Goal: Transaction & Acquisition: Purchase product/service

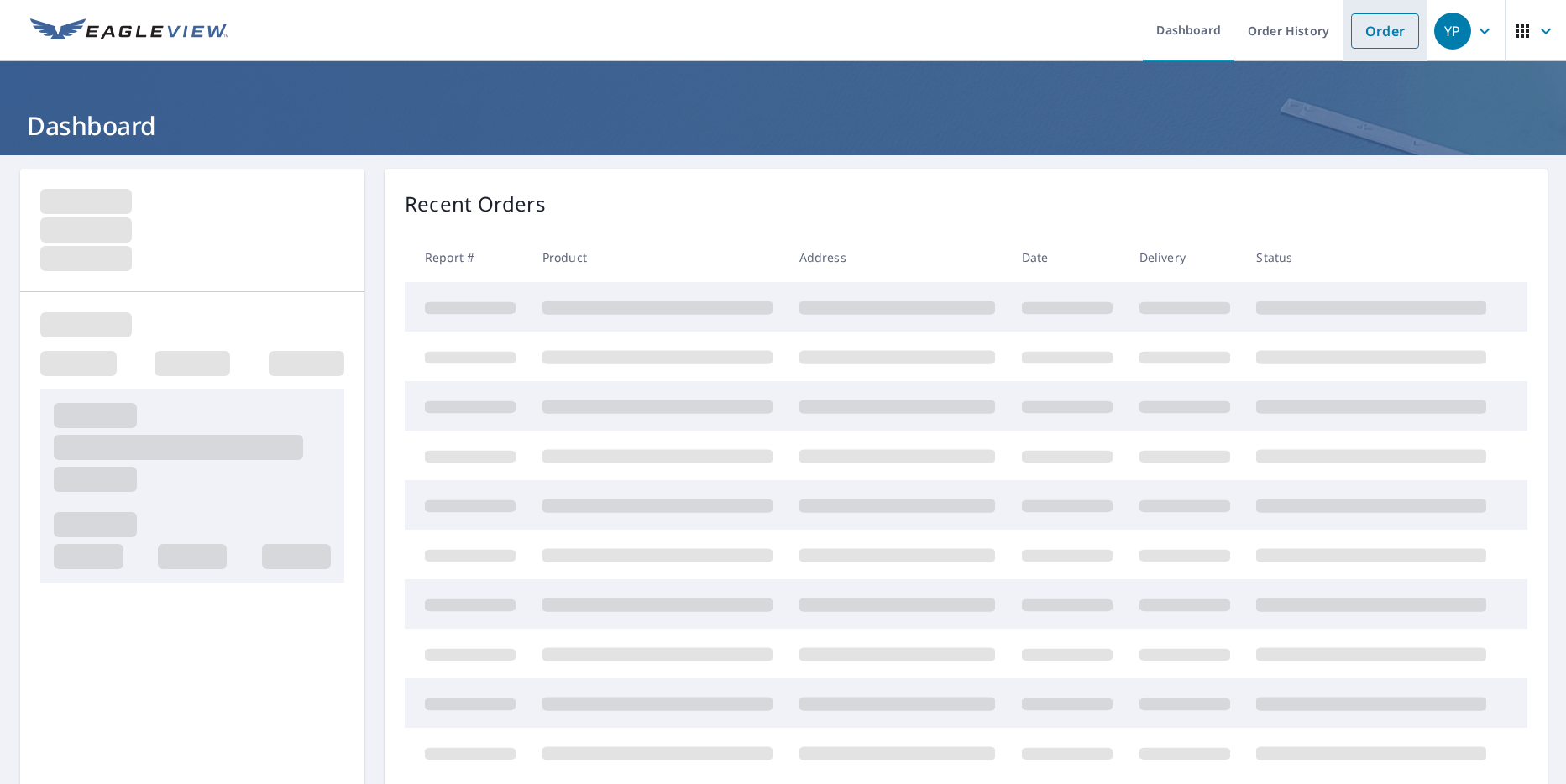
click at [1352, 35] on link "Order" at bounding box center [1385, 31] width 68 height 35
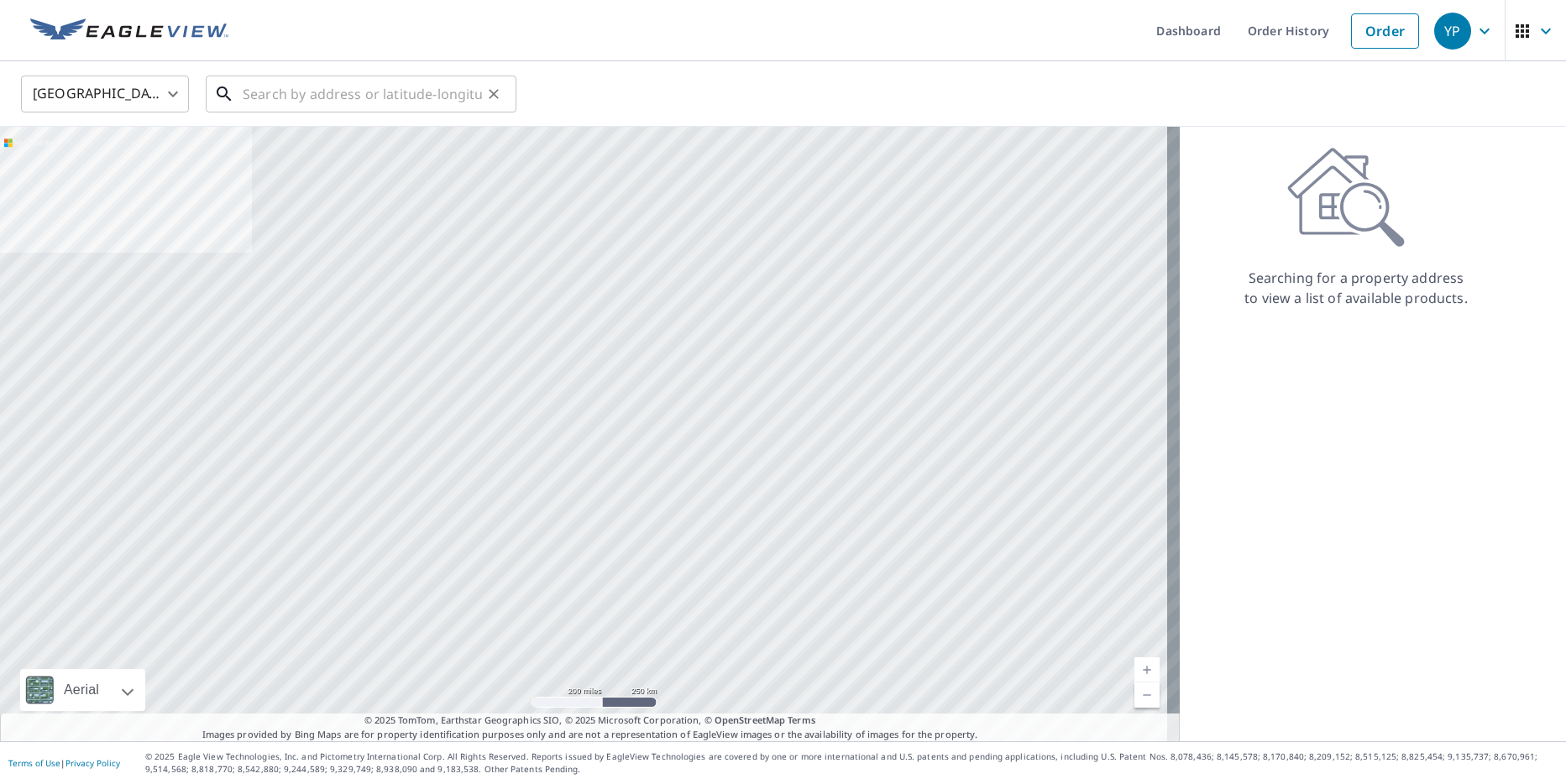
click at [276, 88] on input "text" at bounding box center [362, 94] width 239 height 47
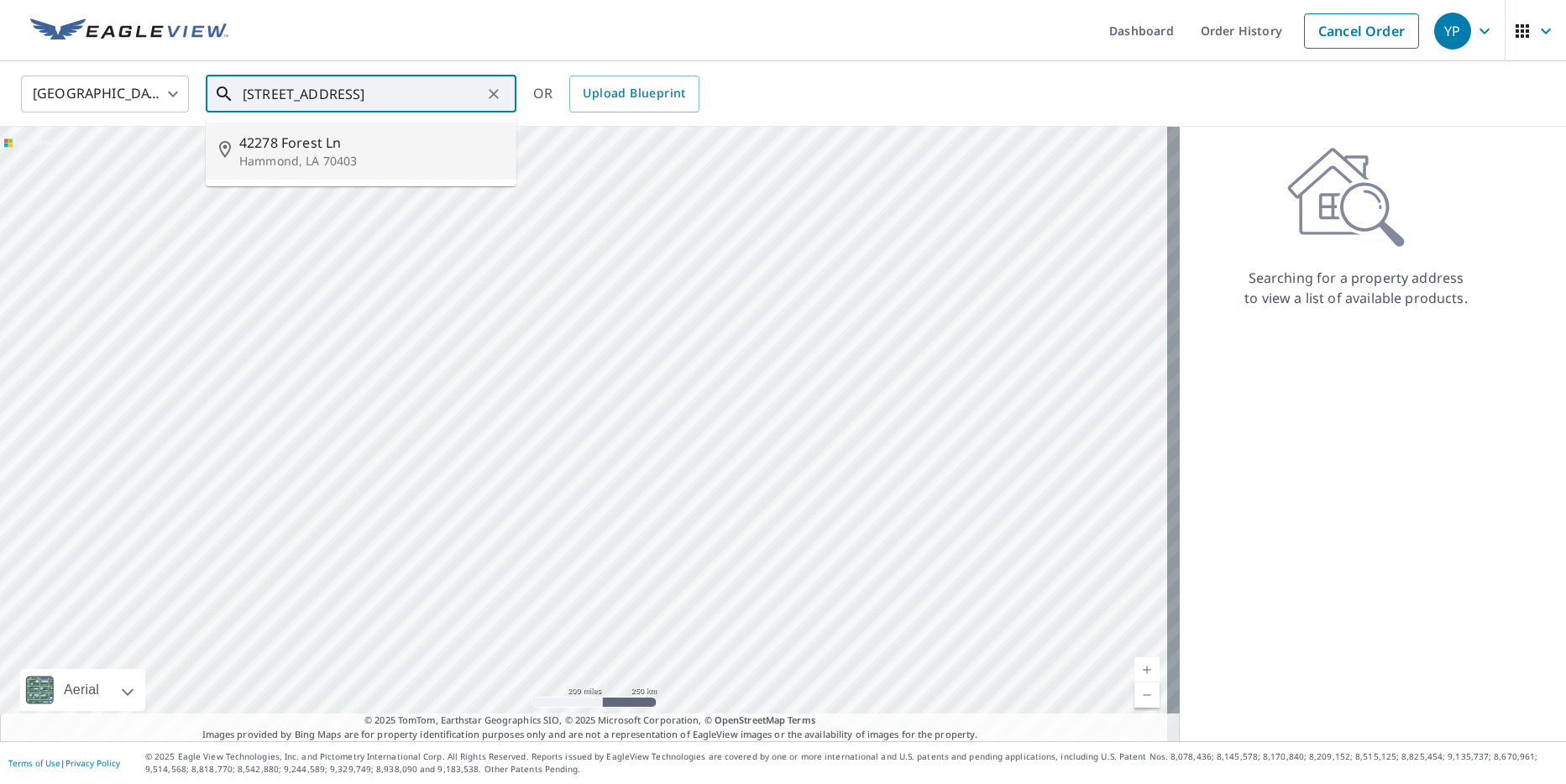
click at [359, 156] on p "Hammond, LA 70403" at bounding box center [370, 161] width 263 height 17
type input "42278 Forest Ln Hammond, LA 70403"
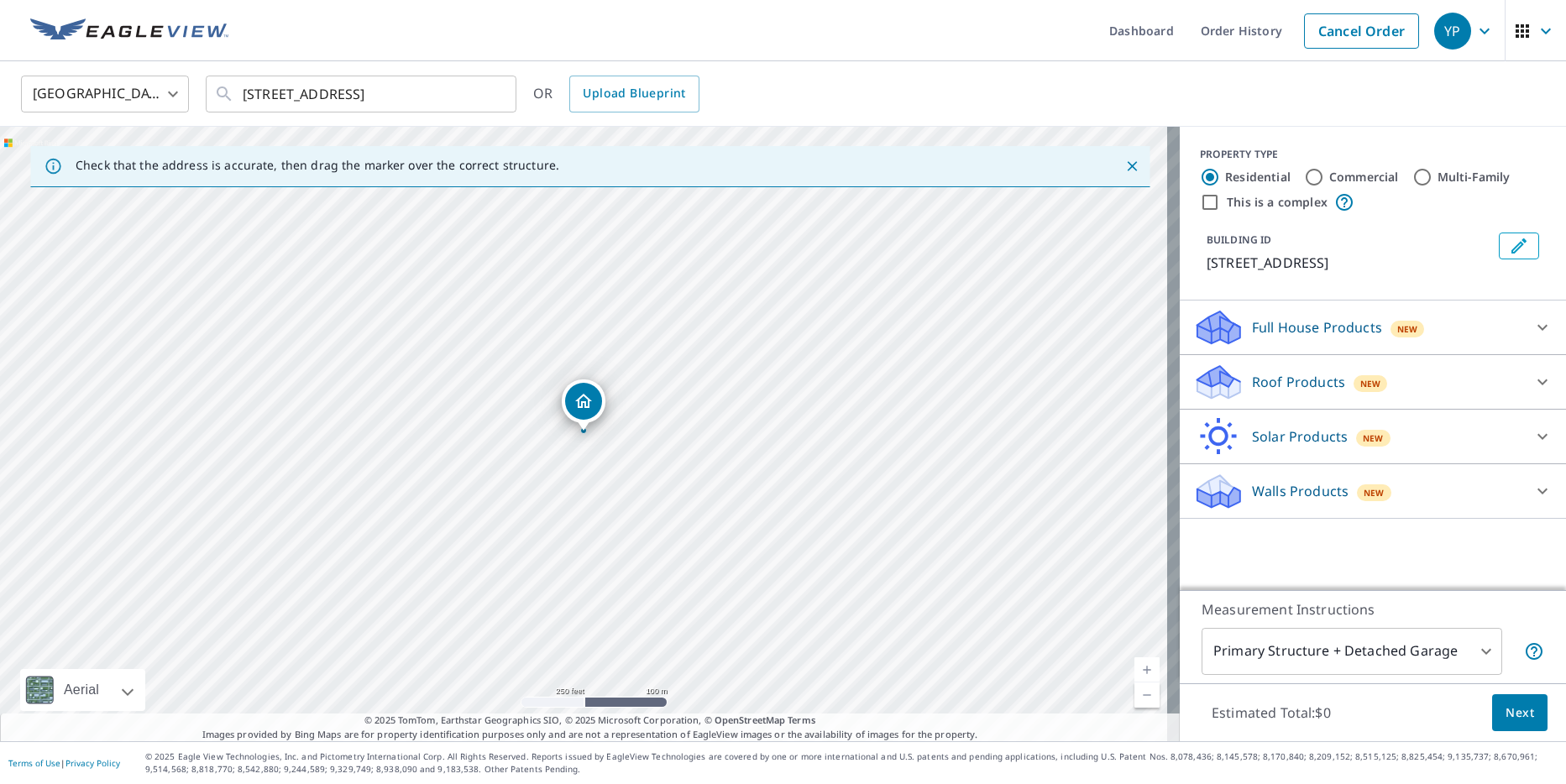
click at [1290, 383] on p "Roof Products" at bounding box center [1299, 382] width 93 height 20
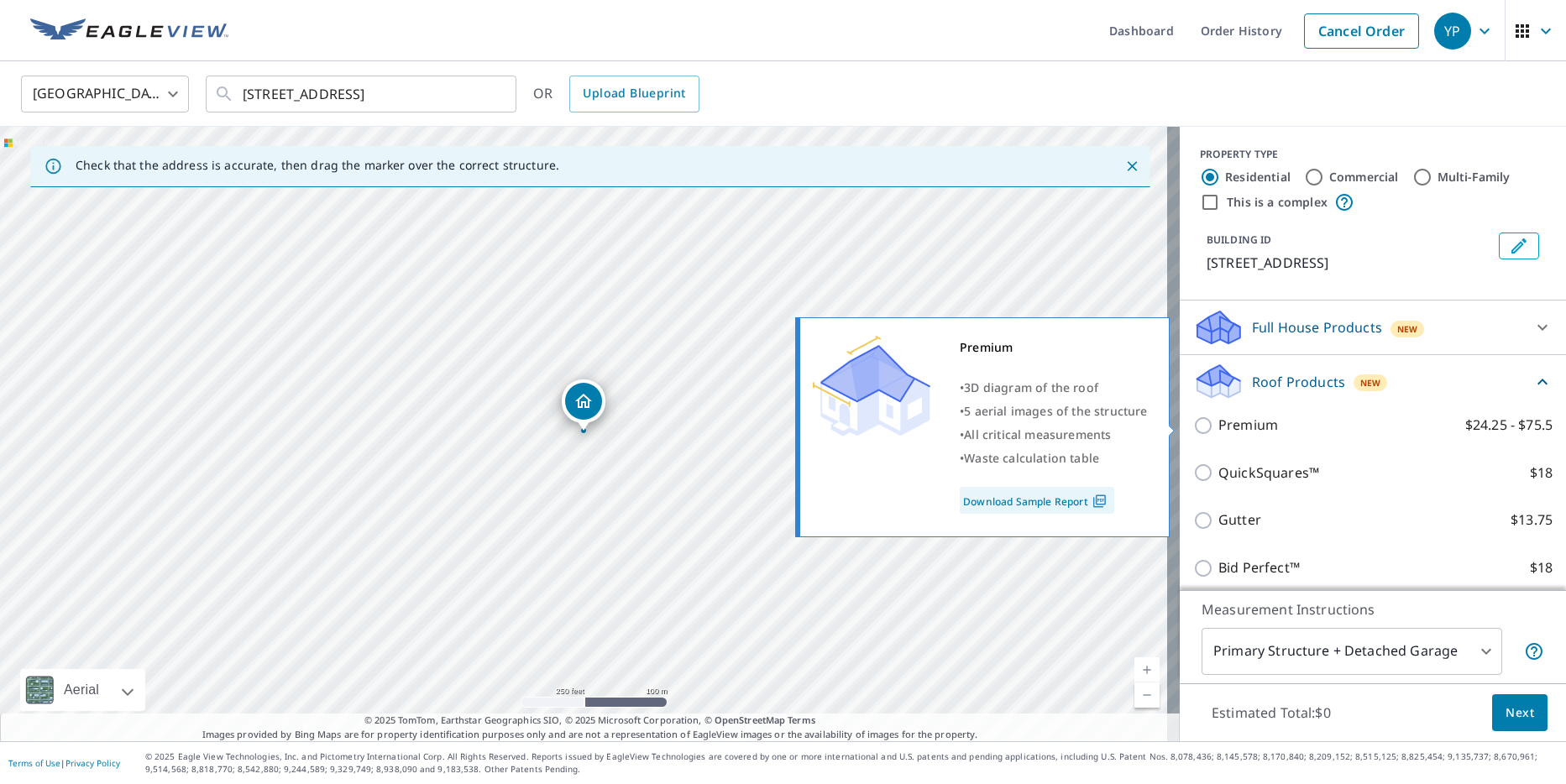
click at [1243, 430] on p "Premium" at bounding box center [1248, 425] width 59 height 21
click at [1218, 430] on input "Premium $24.25 - $75.5" at bounding box center [1206, 426] width 25 height 20
checkbox input "true"
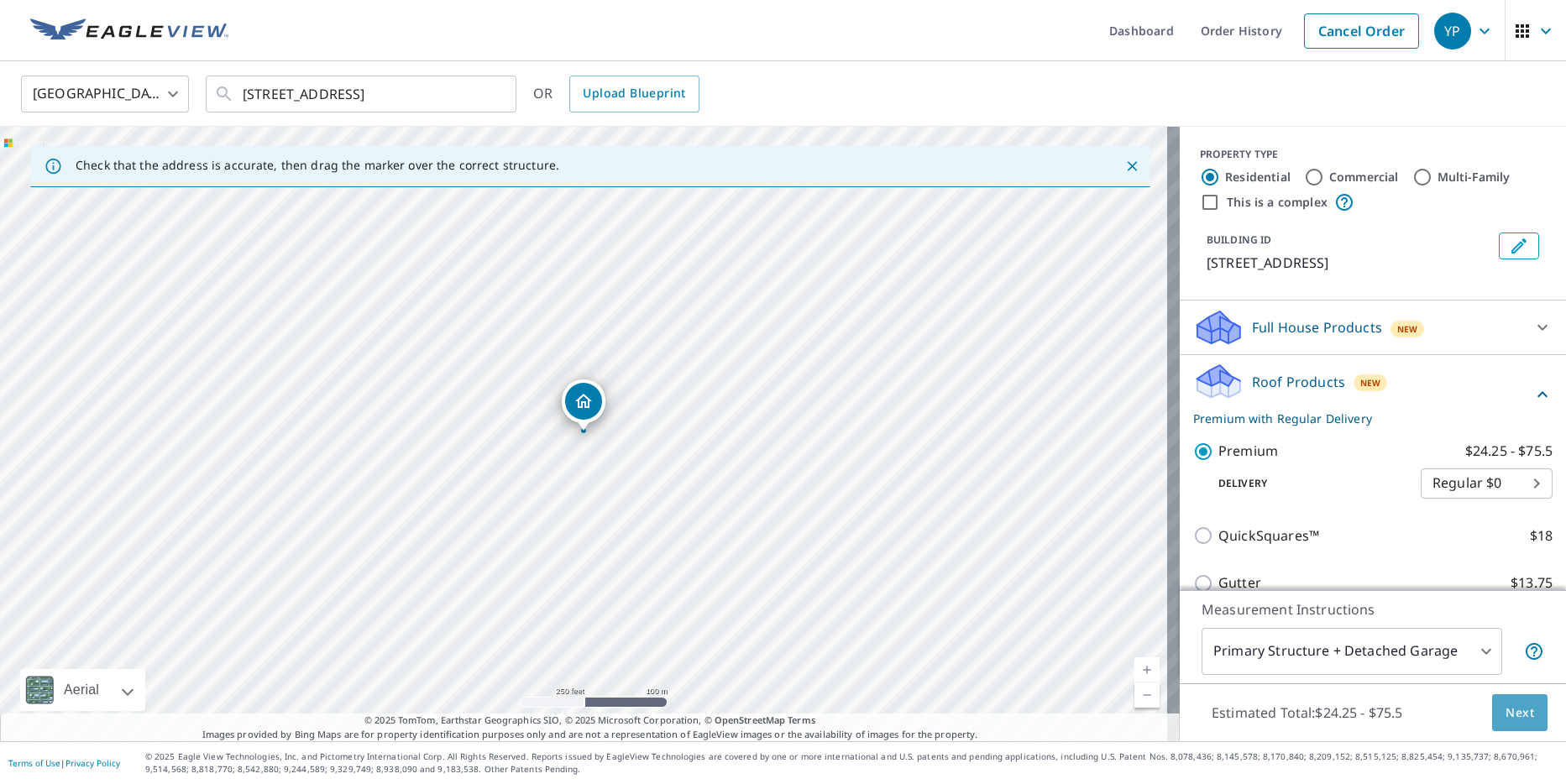
click at [1509, 721] on span "Next" at bounding box center [1520, 712] width 29 height 21
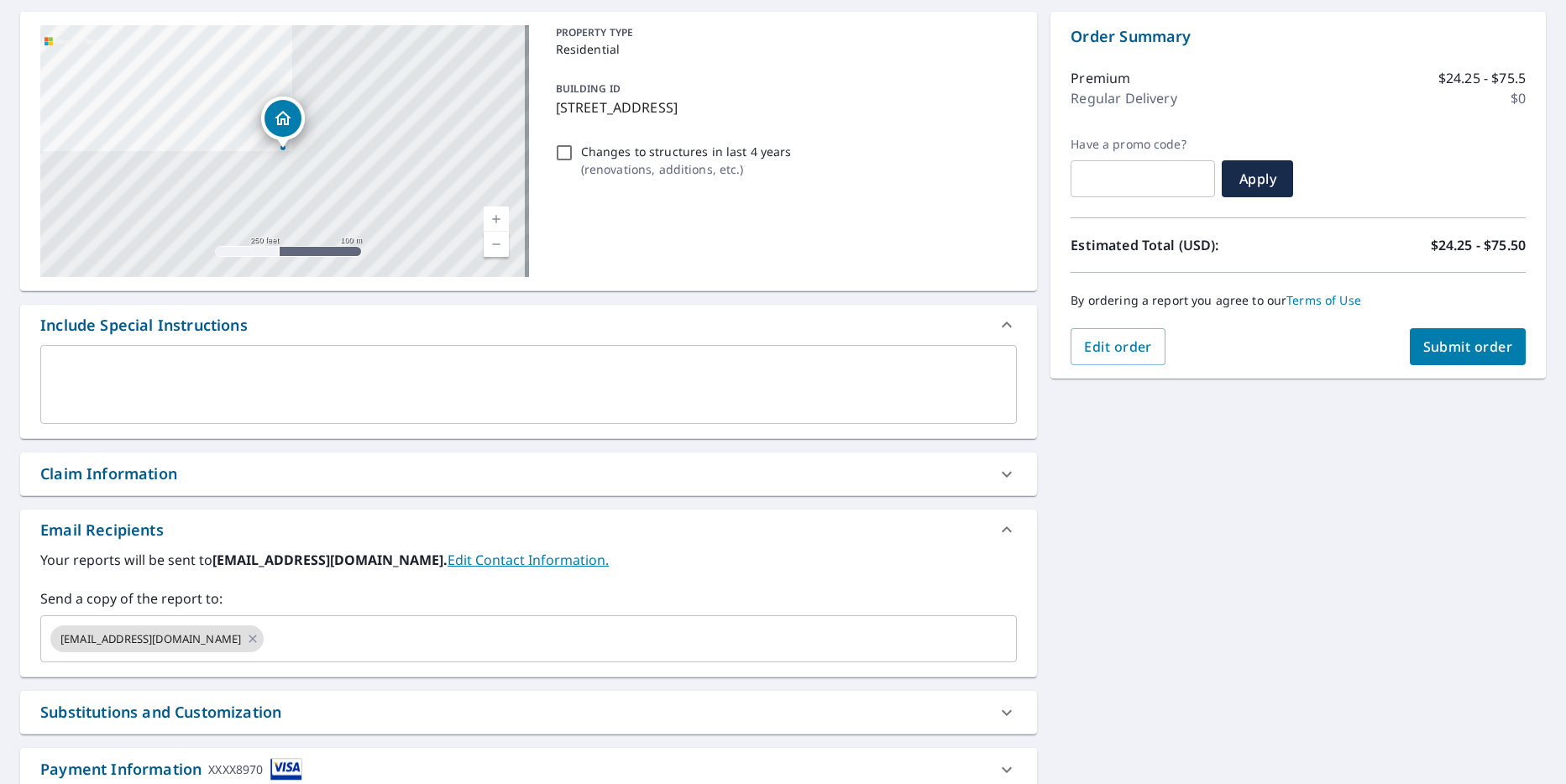
scroll to position [168, 0]
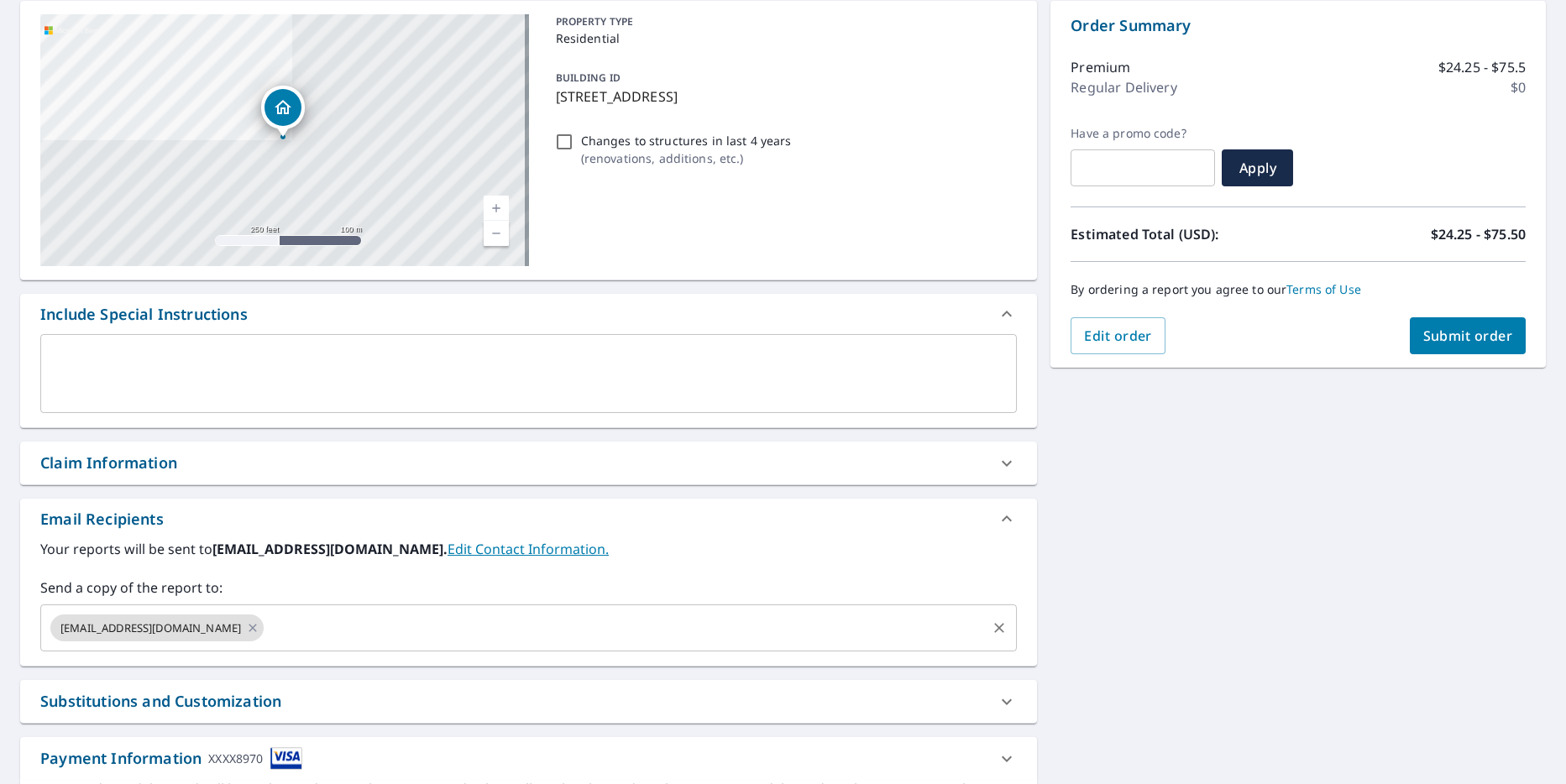
click at [433, 647] on div "prideroofingmainbranch@gmail.com ​" at bounding box center [528, 628] width 977 height 47
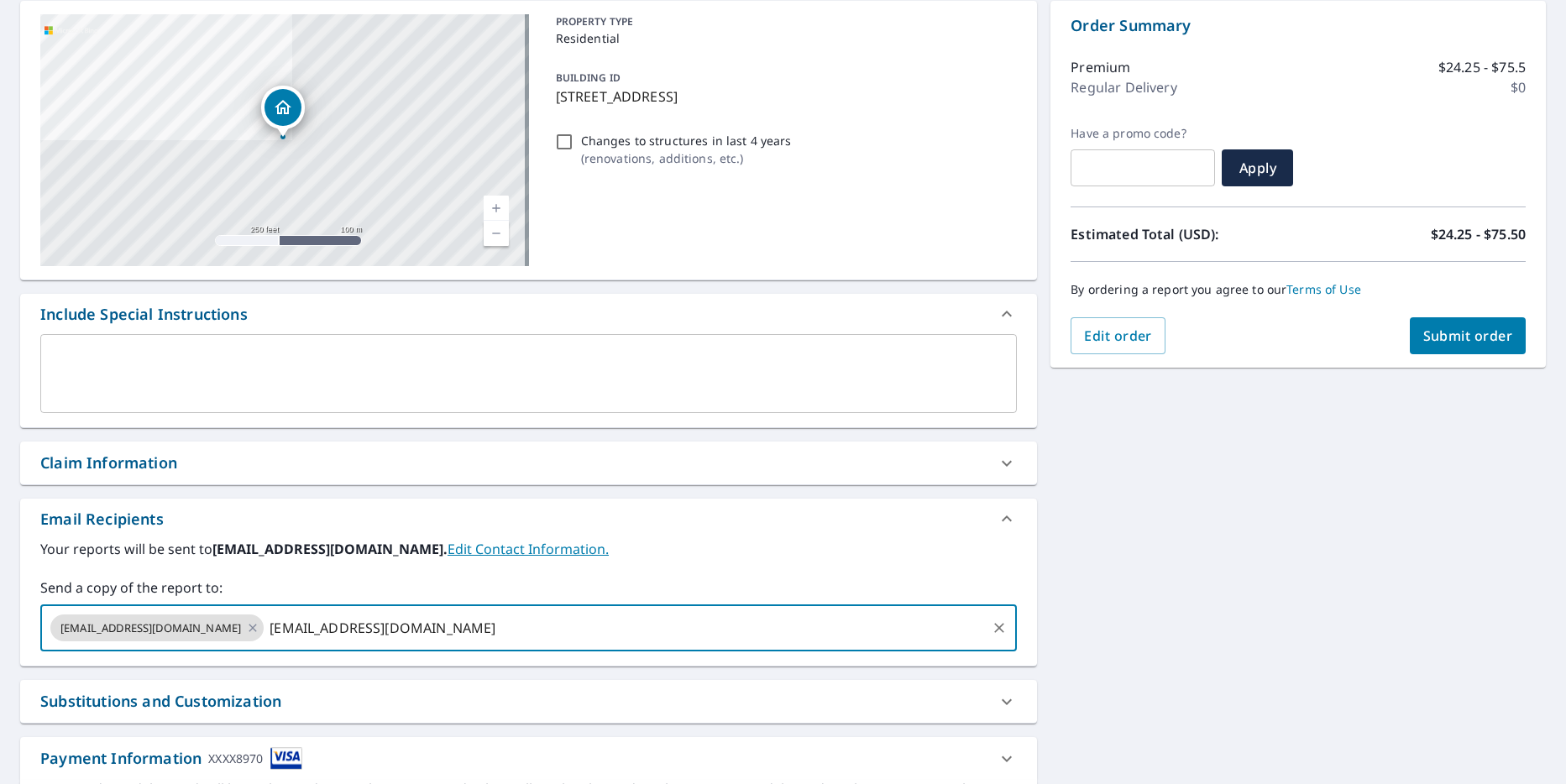
type input "cesarjpina@gmail.com"
click at [1465, 338] on span "Submit order" at bounding box center [1468, 336] width 90 height 19
checkbox input "true"
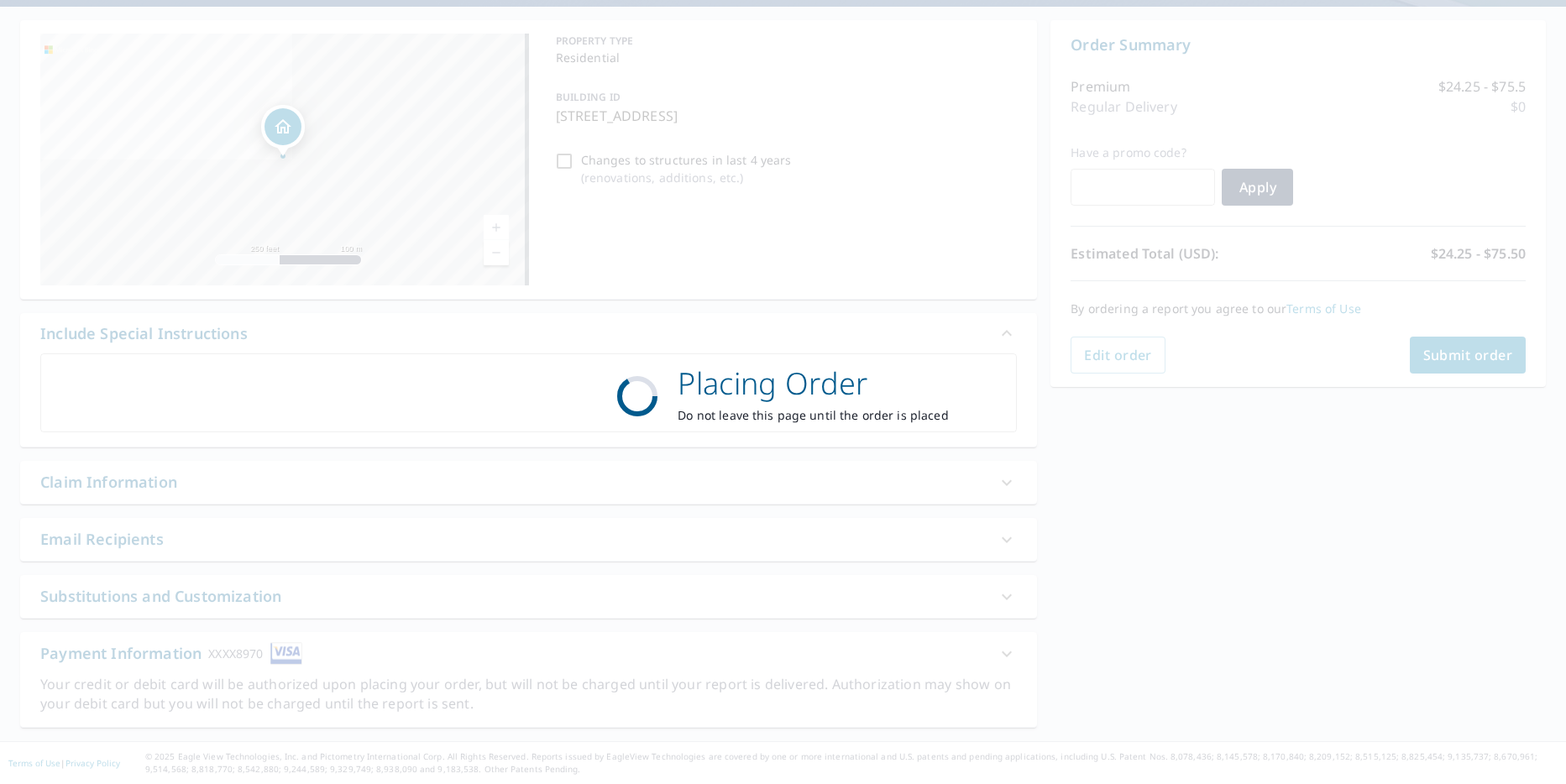
scroll to position [148, 0]
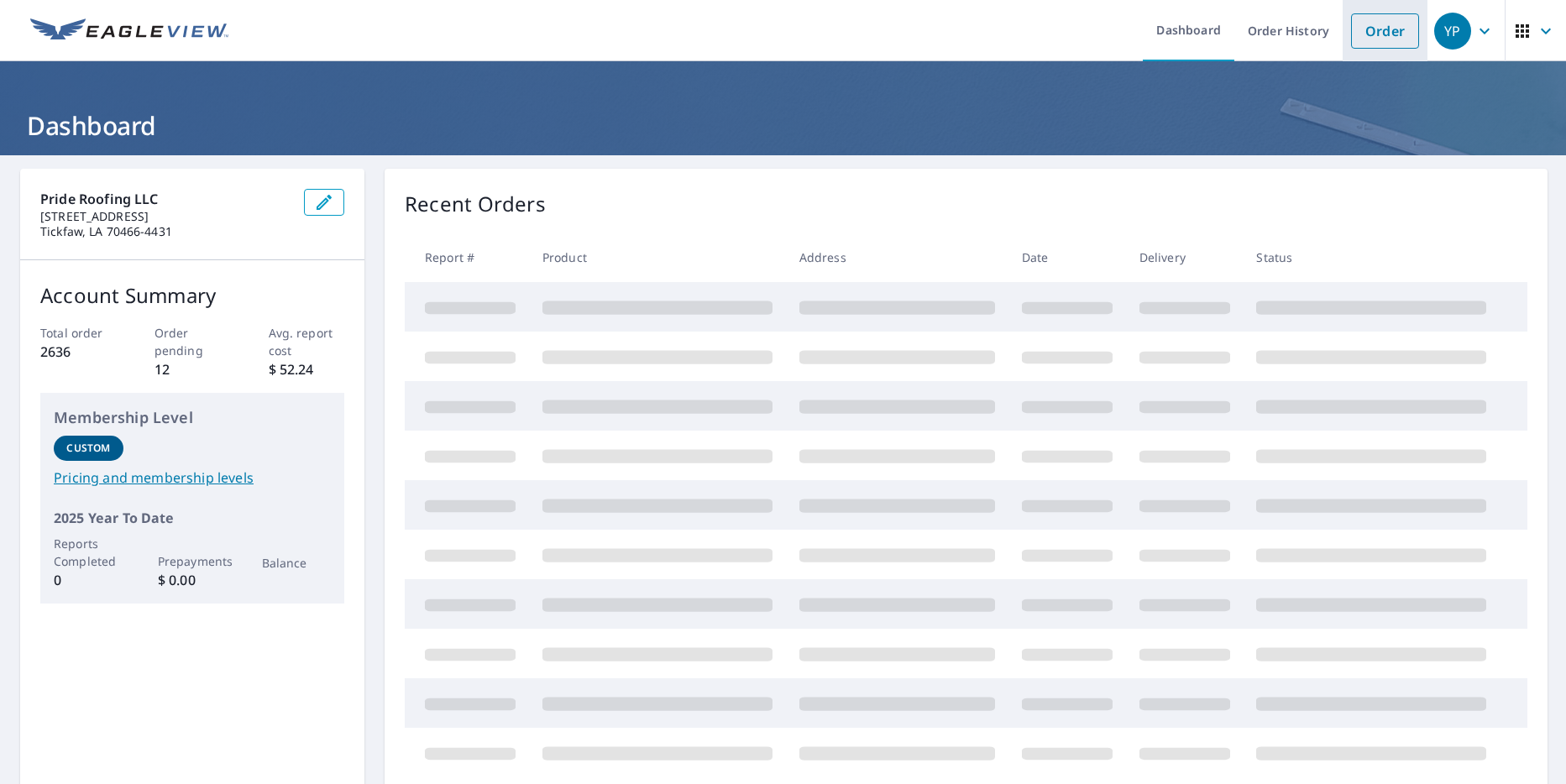
click at [1371, 40] on link "Order" at bounding box center [1385, 31] width 68 height 35
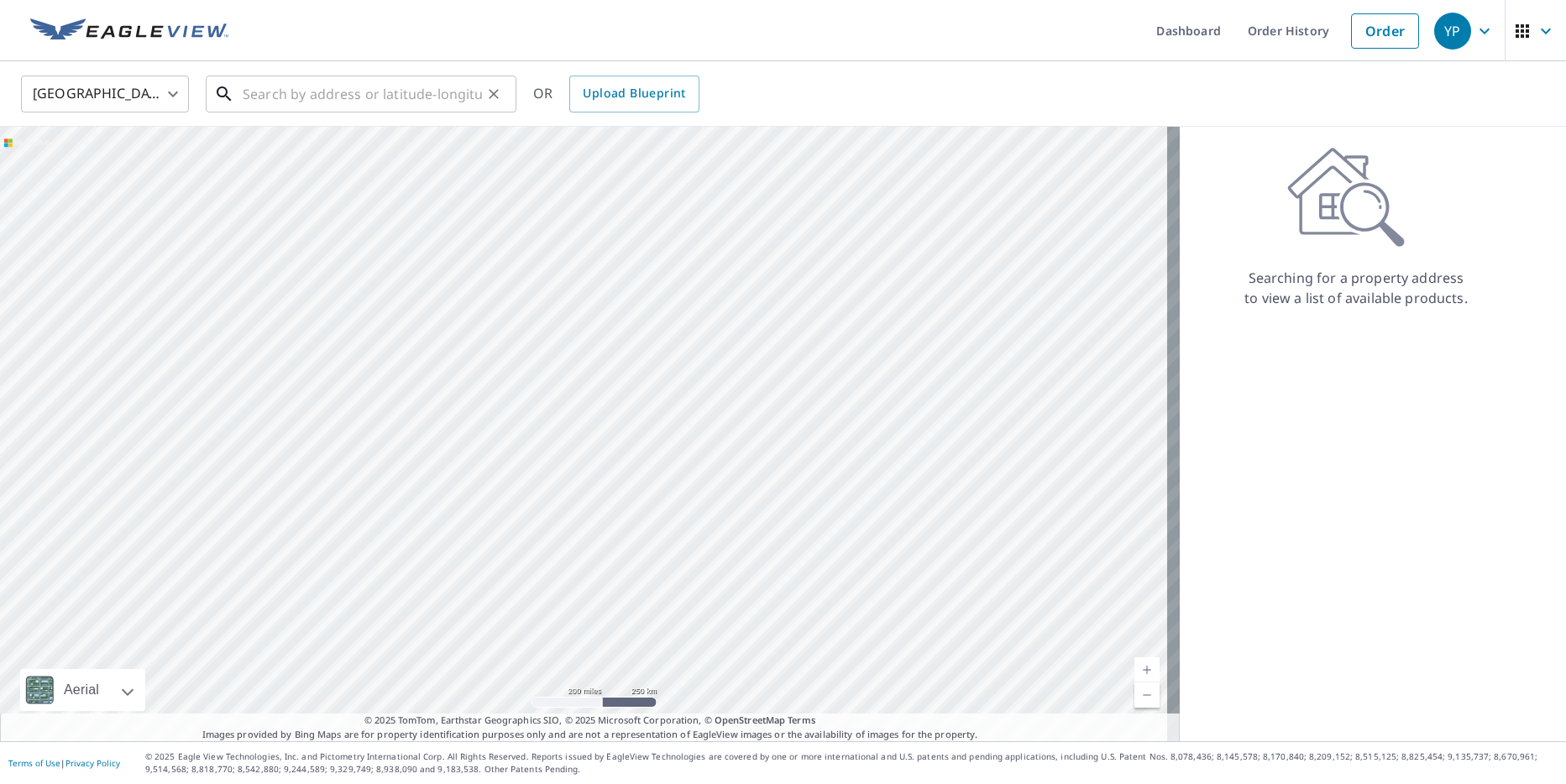
click at [302, 101] on input "text" at bounding box center [362, 94] width 239 height 47
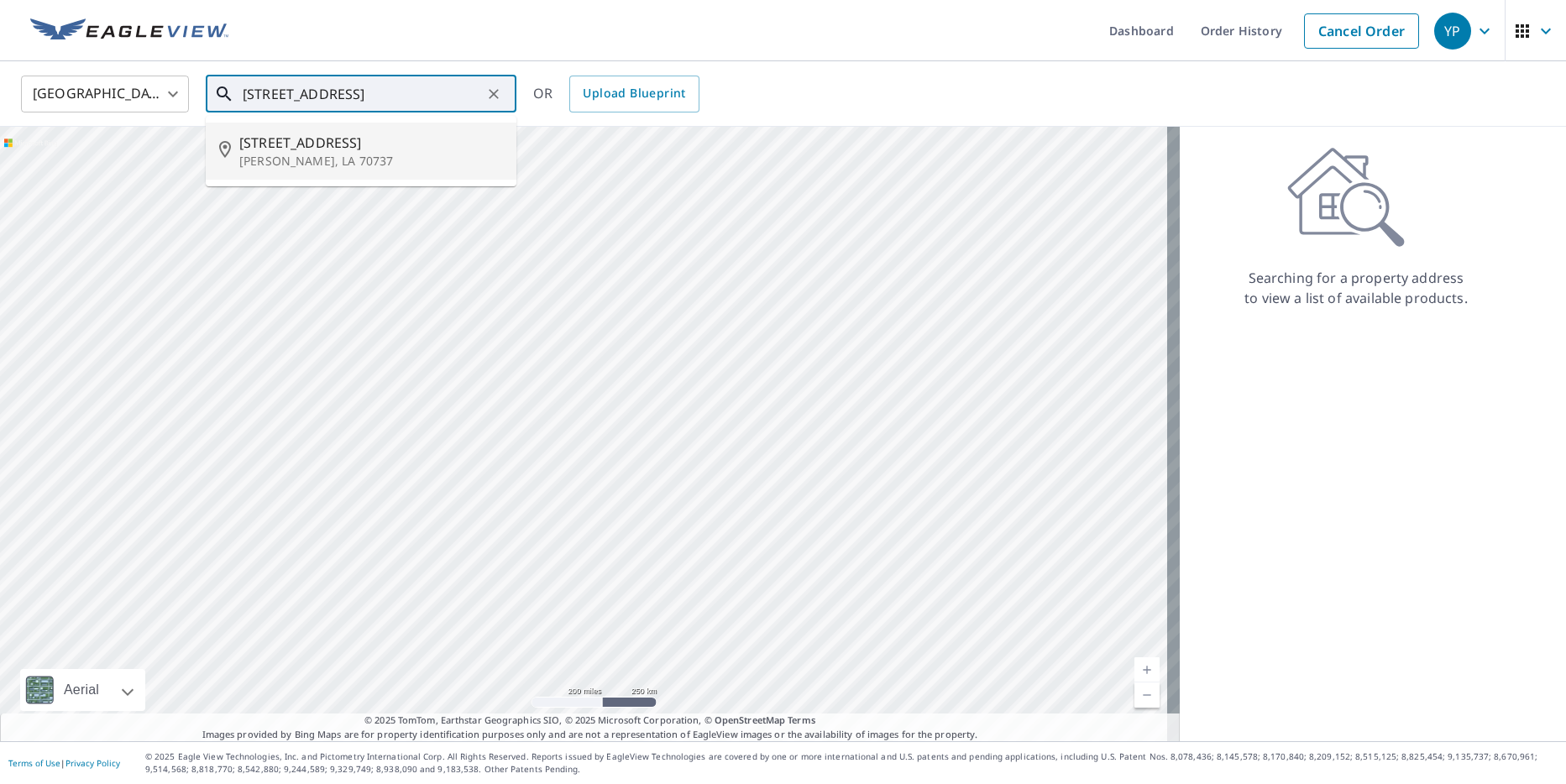
click at [319, 163] on p "[PERSON_NAME], LA 70737" at bounding box center [370, 161] width 263 height 17
type input "[STREET_ADDRESS][PERSON_NAME]"
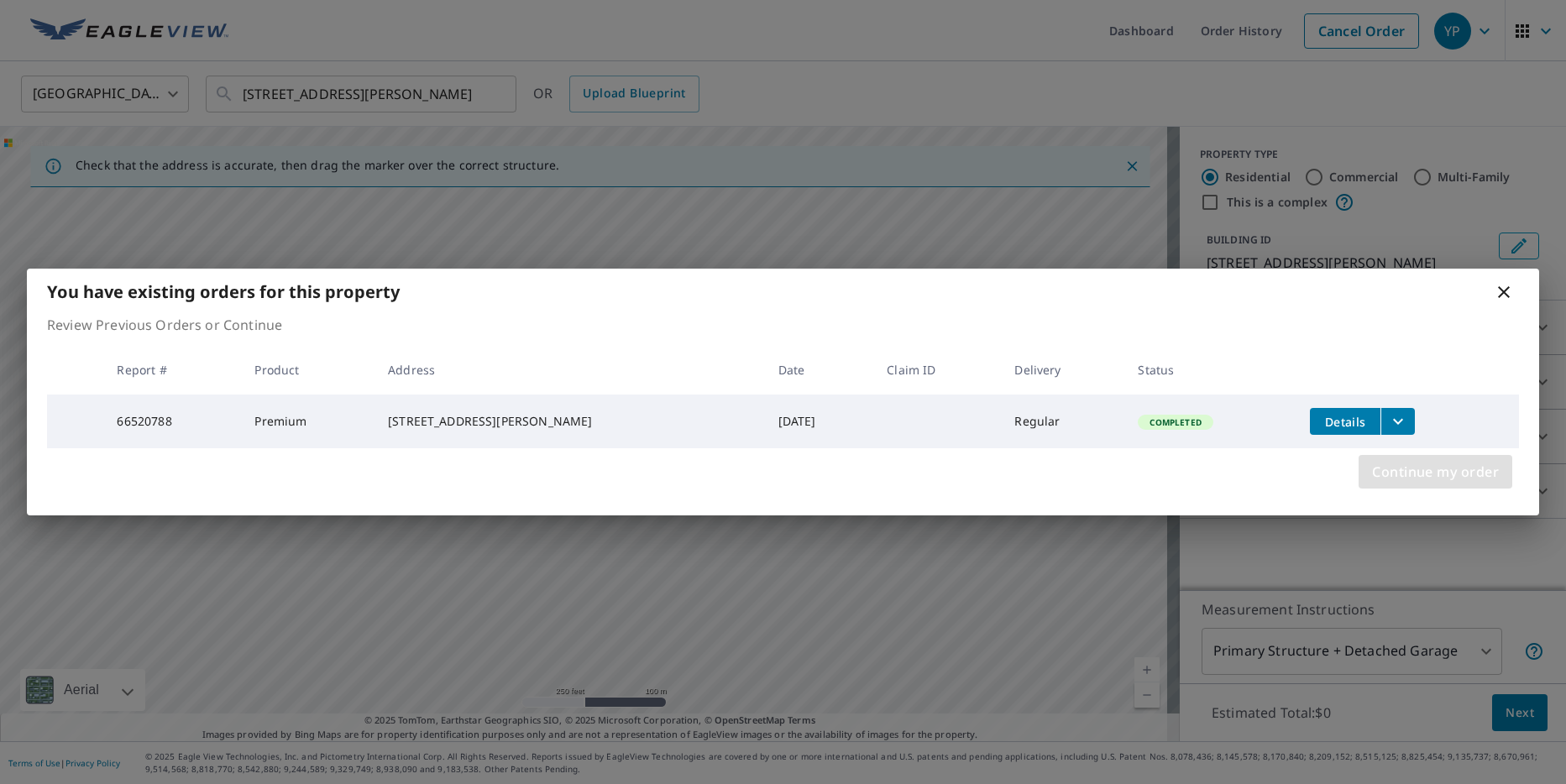
click at [1421, 478] on span "Continue my order" at bounding box center [1435, 471] width 127 height 23
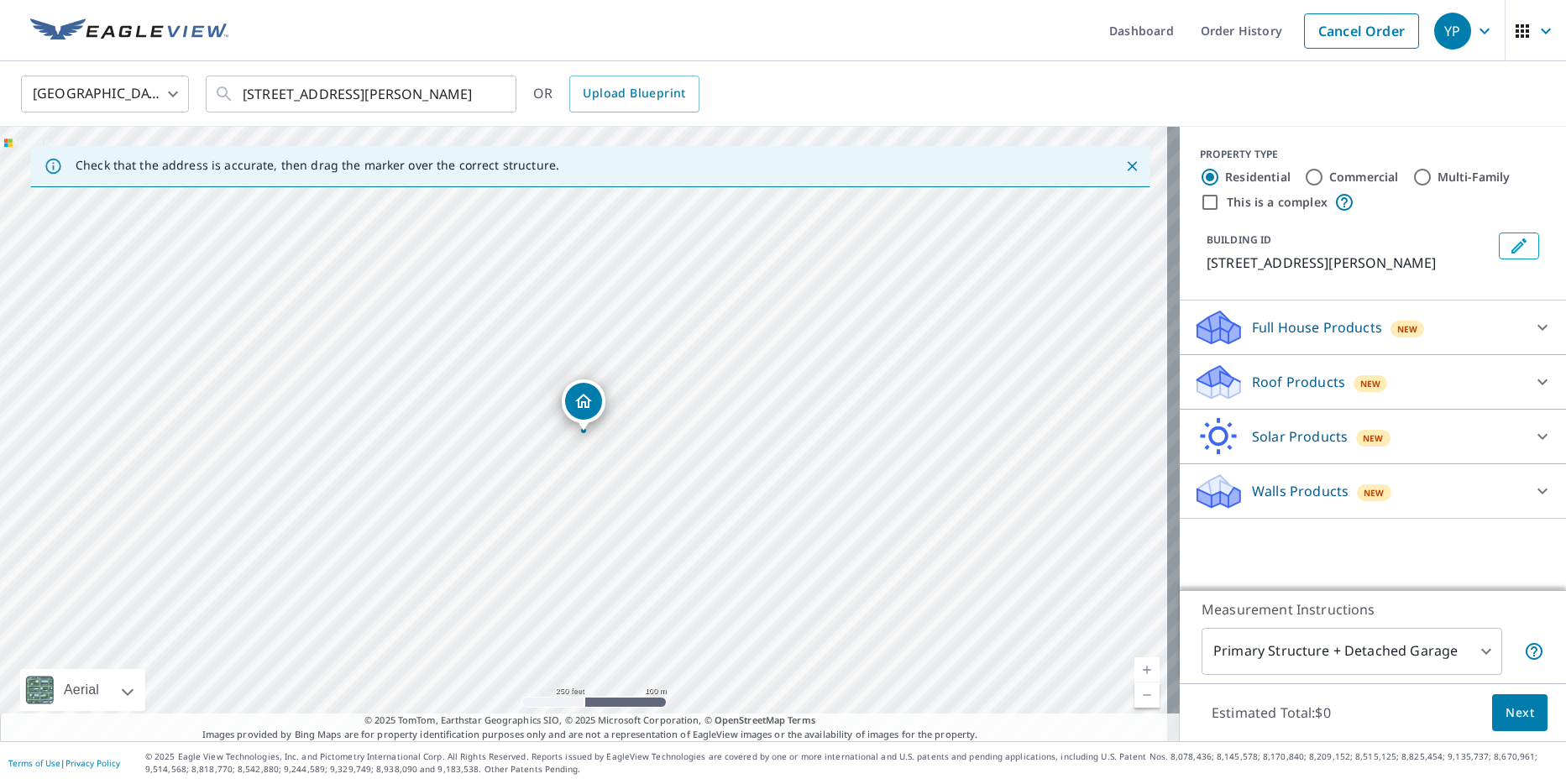
click at [607, 436] on div "[STREET_ADDRESS][PERSON_NAME]" at bounding box center [589, 434] width 1180 height 614
drag, startPoint x: 511, startPoint y: 409, endPoint x: 561, endPoint y: 494, distance: 98.6
click at [1276, 377] on p "Roof Products" at bounding box center [1299, 382] width 93 height 20
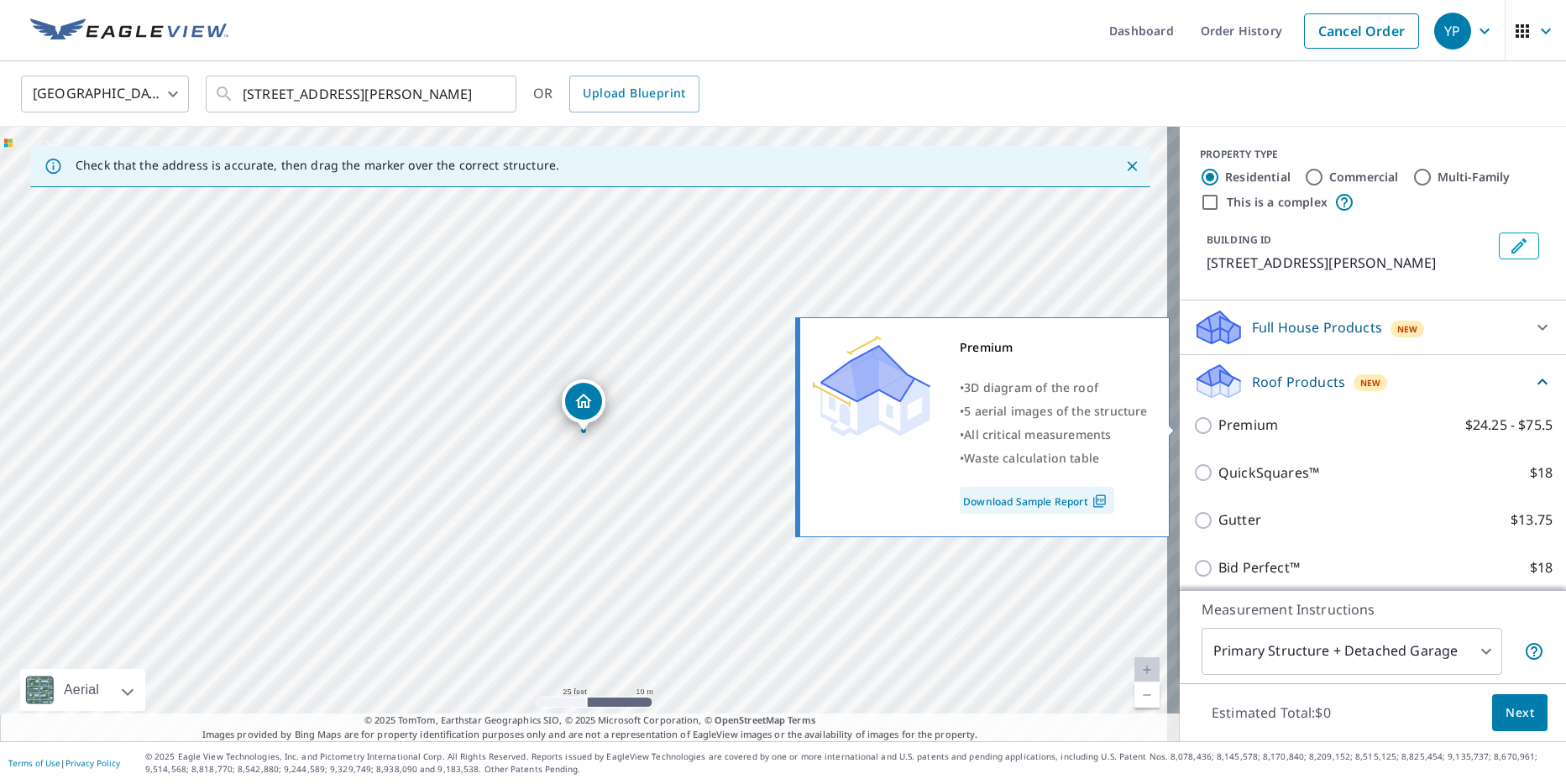
click at [1258, 418] on p "Premium" at bounding box center [1248, 425] width 59 height 21
click at [1218, 418] on input "Premium $24.25 - $75.5" at bounding box center [1206, 426] width 25 height 20
checkbox input "true"
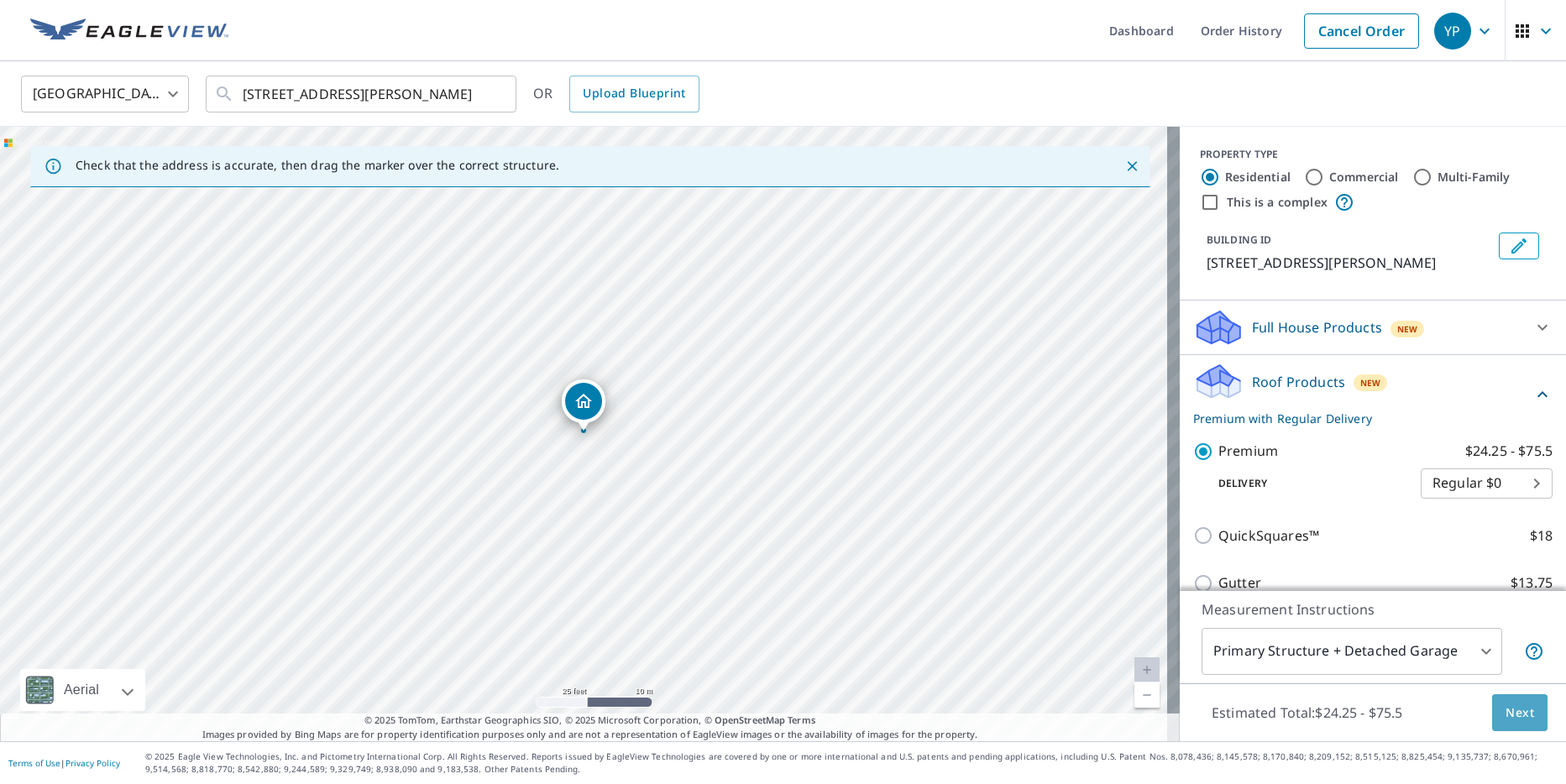
click at [1507, 726] on button "Next" at bounding box center [1520, 713] width 56 height 38
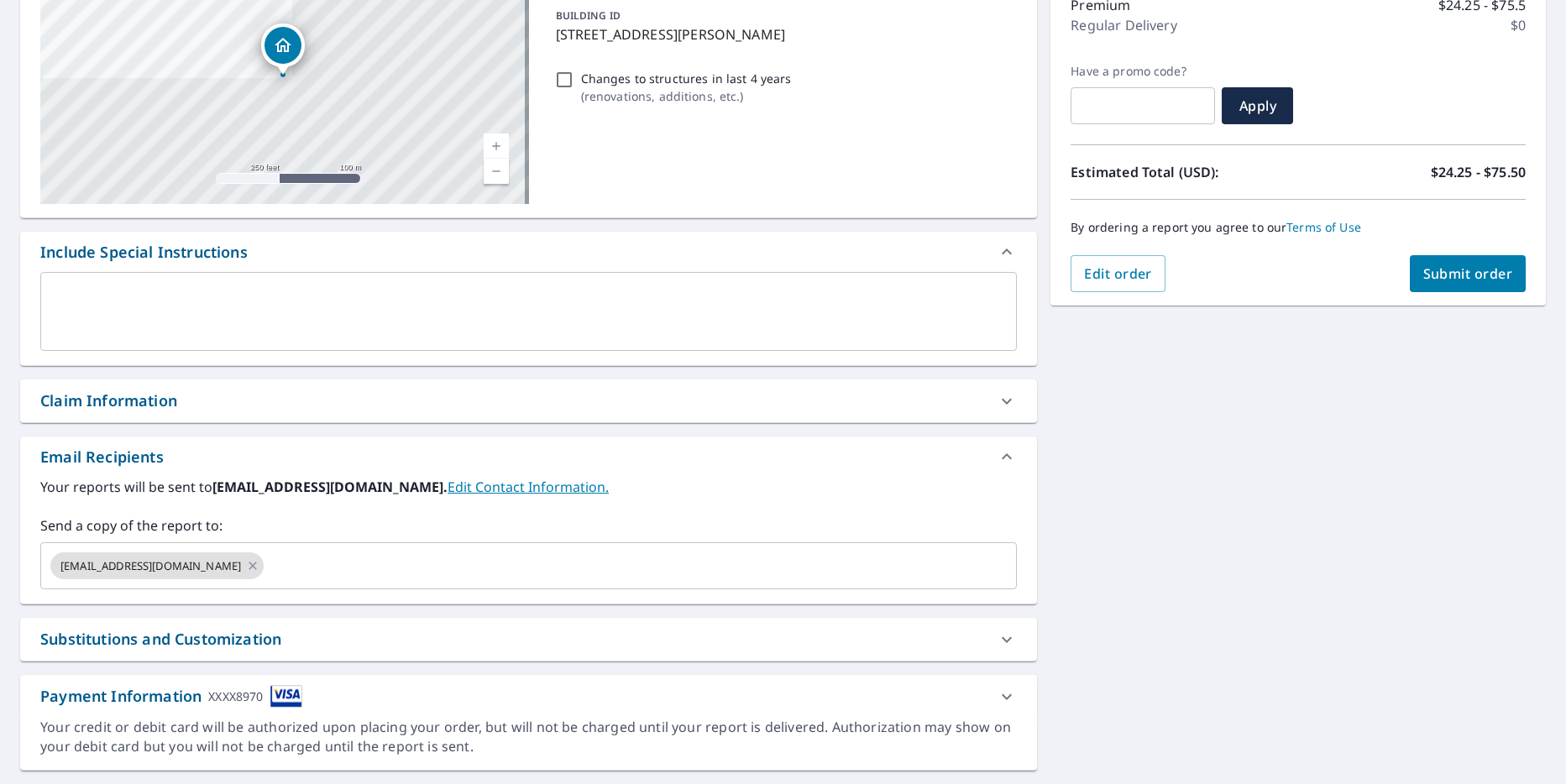
scroll to position [251, 0]
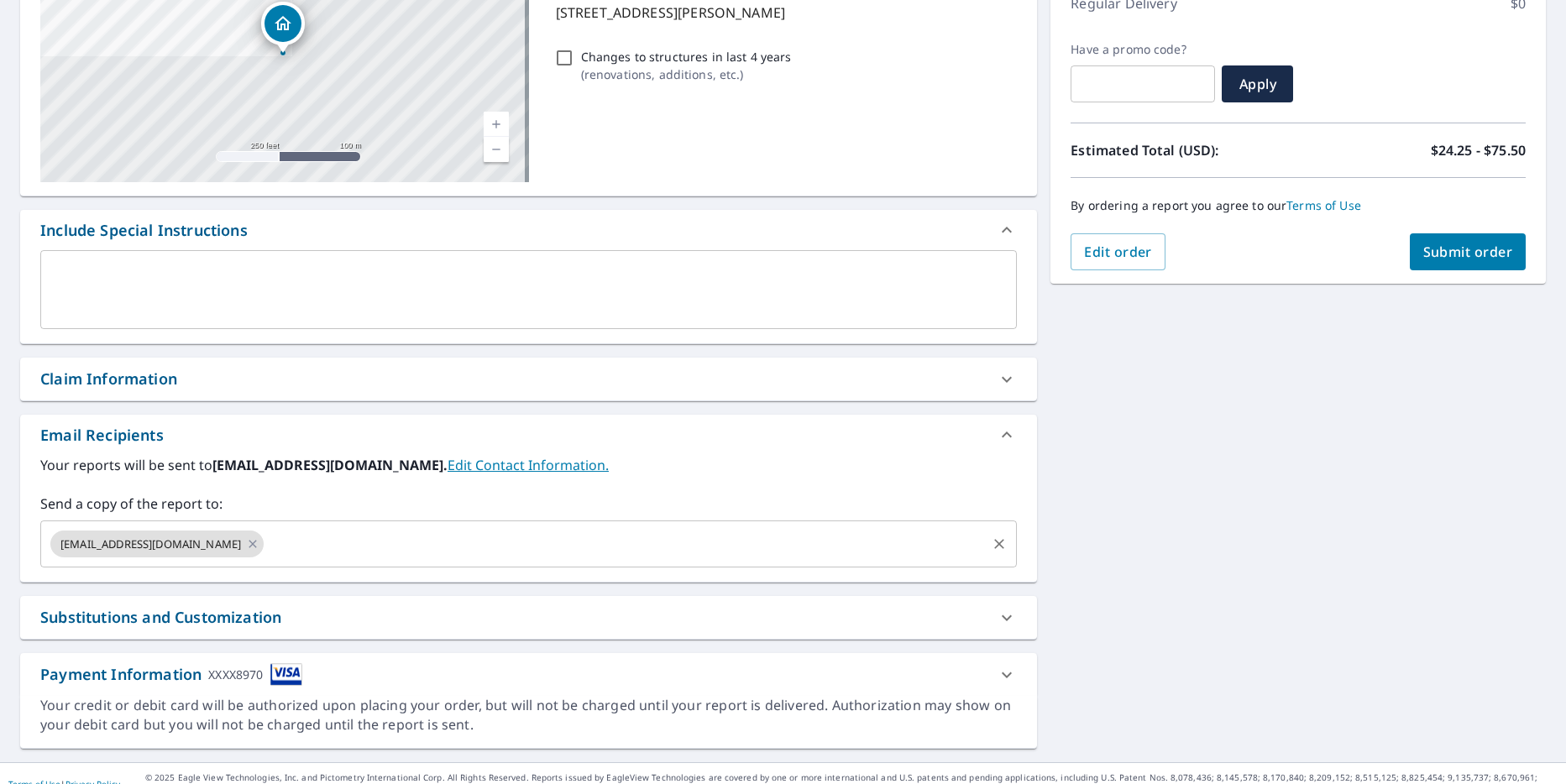
click at [356, 559] on input "text" at bounding box center [624, 544] width 718 height 32
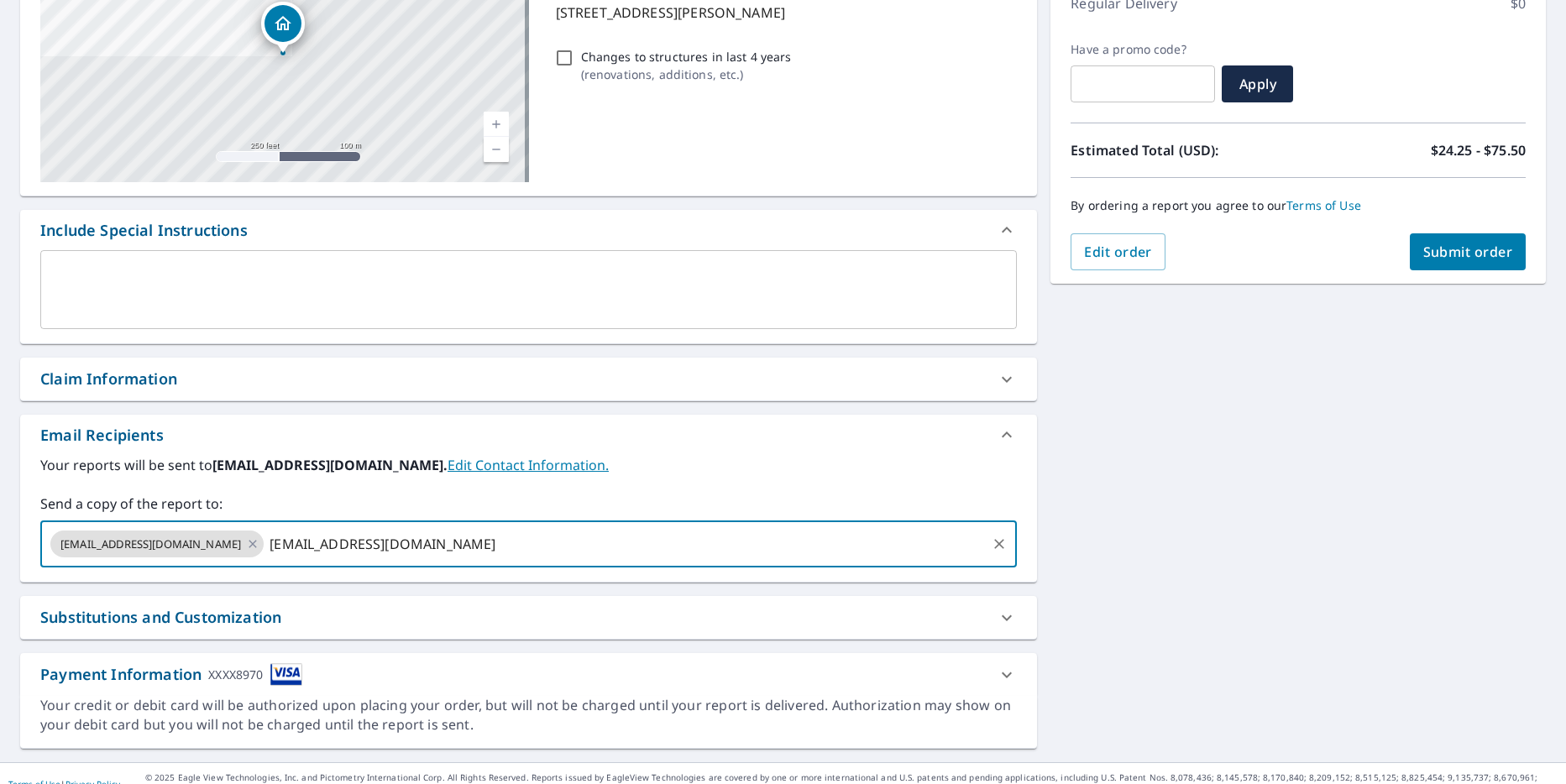
type input "[EMAIL_ADDRESS][DOMAIN_NAME]"
click at [1440, 246] on span "Submit order" at bounding box center [1468, 251] width 90 height 19
checkbox input "true"
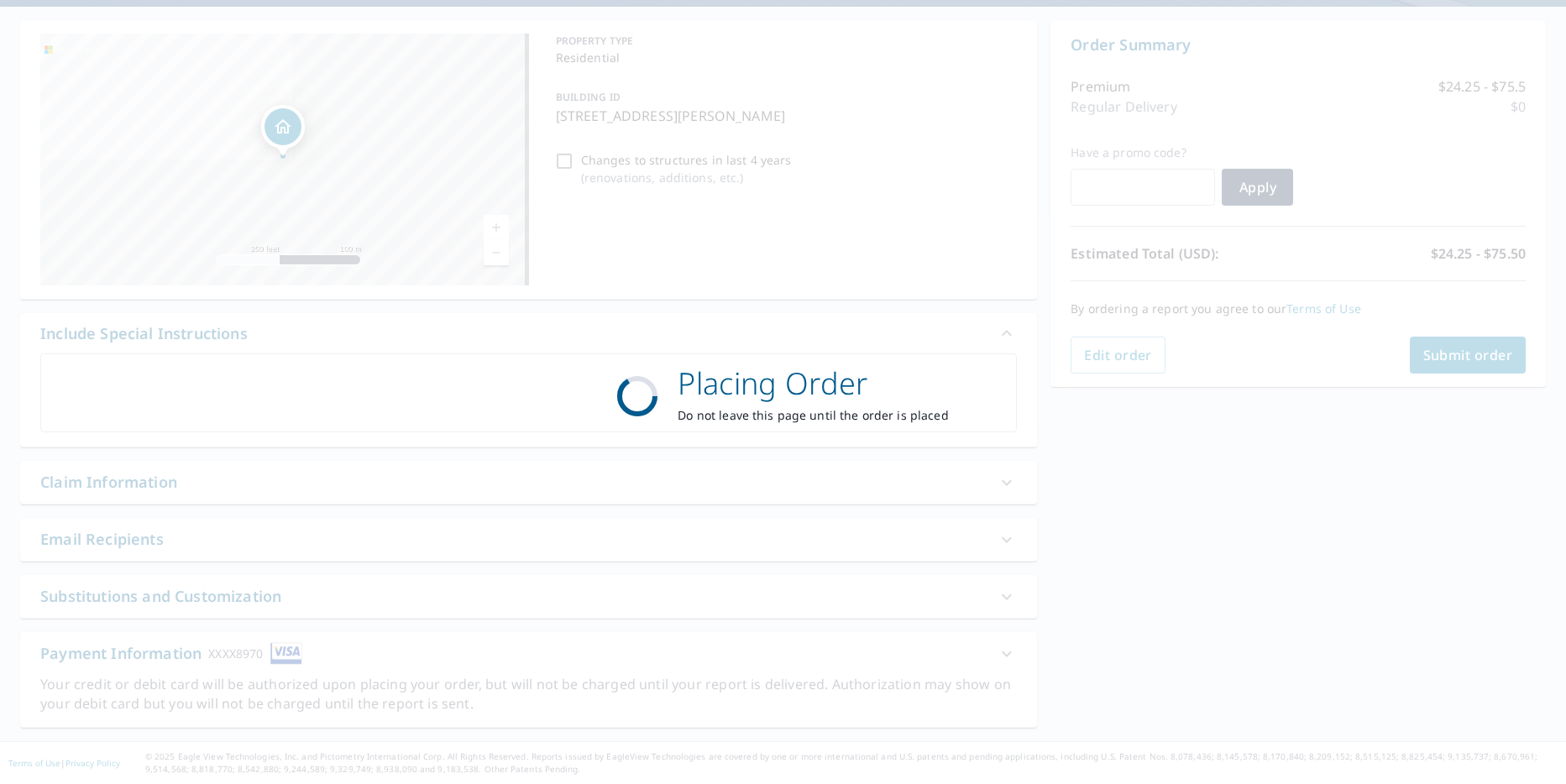
scroll to position [148, 0]
